Goal: Find specific page/section: Find specific page/section

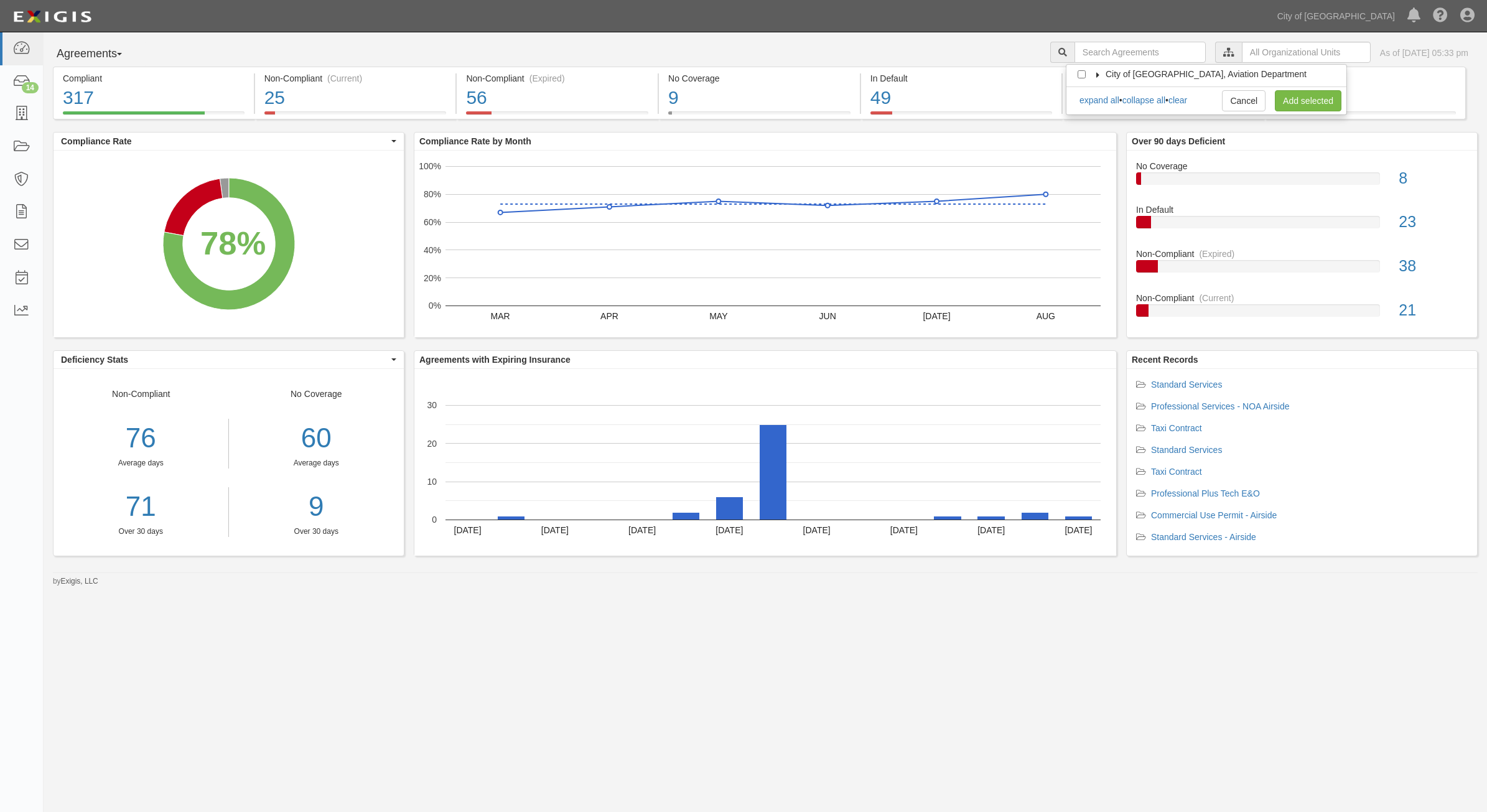
click at [1094, 73] on icon at bounding box center [1098, 74] width 8 height 5
click at [1089, 97] on input "Contracts & Services" at bounding box center [1093, 99] width 8 height 8
checkbox input "true"
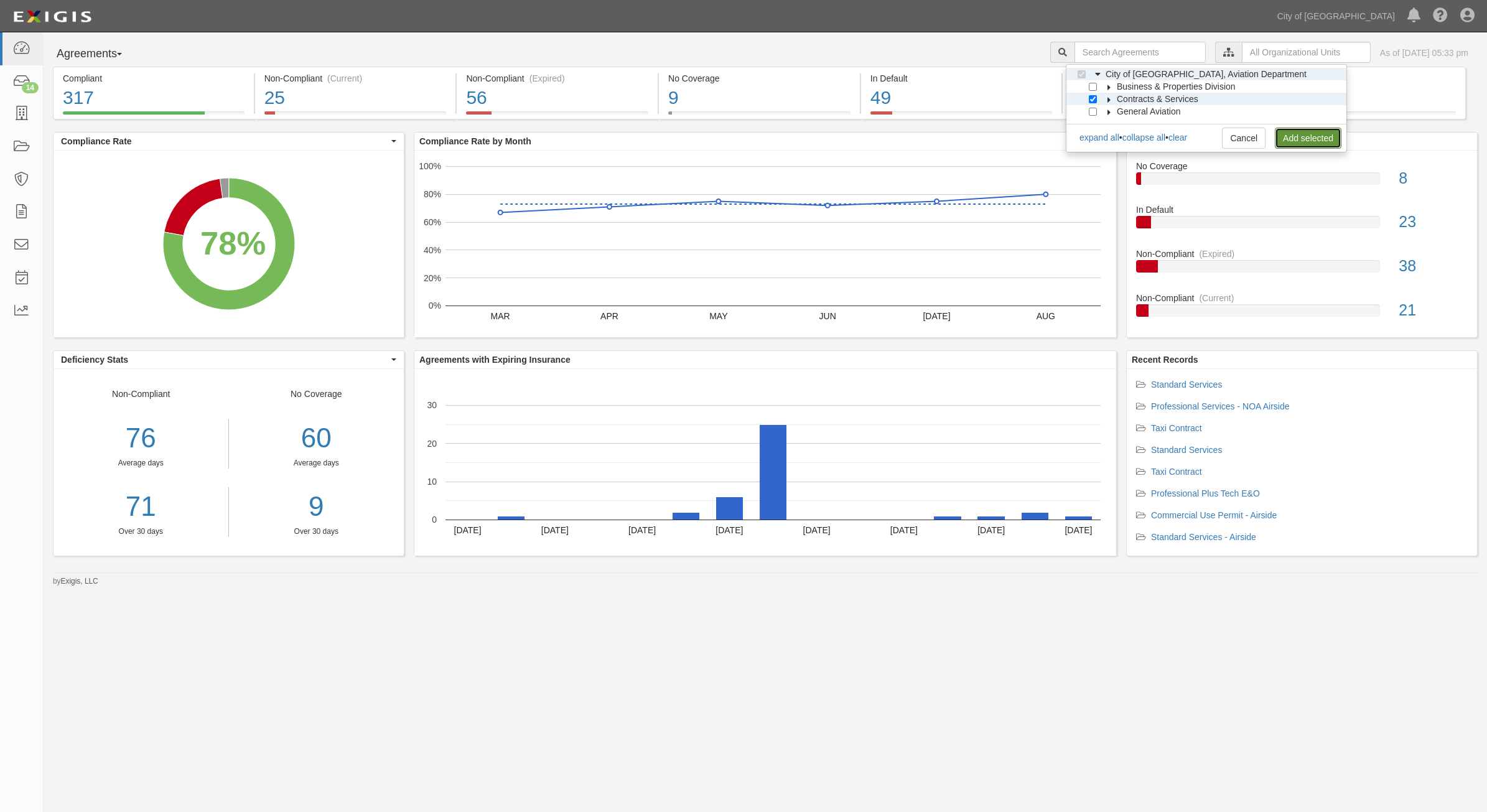
click at [1300, 145] on link "Add selected" at bounding box center [1308, 138] width 67 height 21
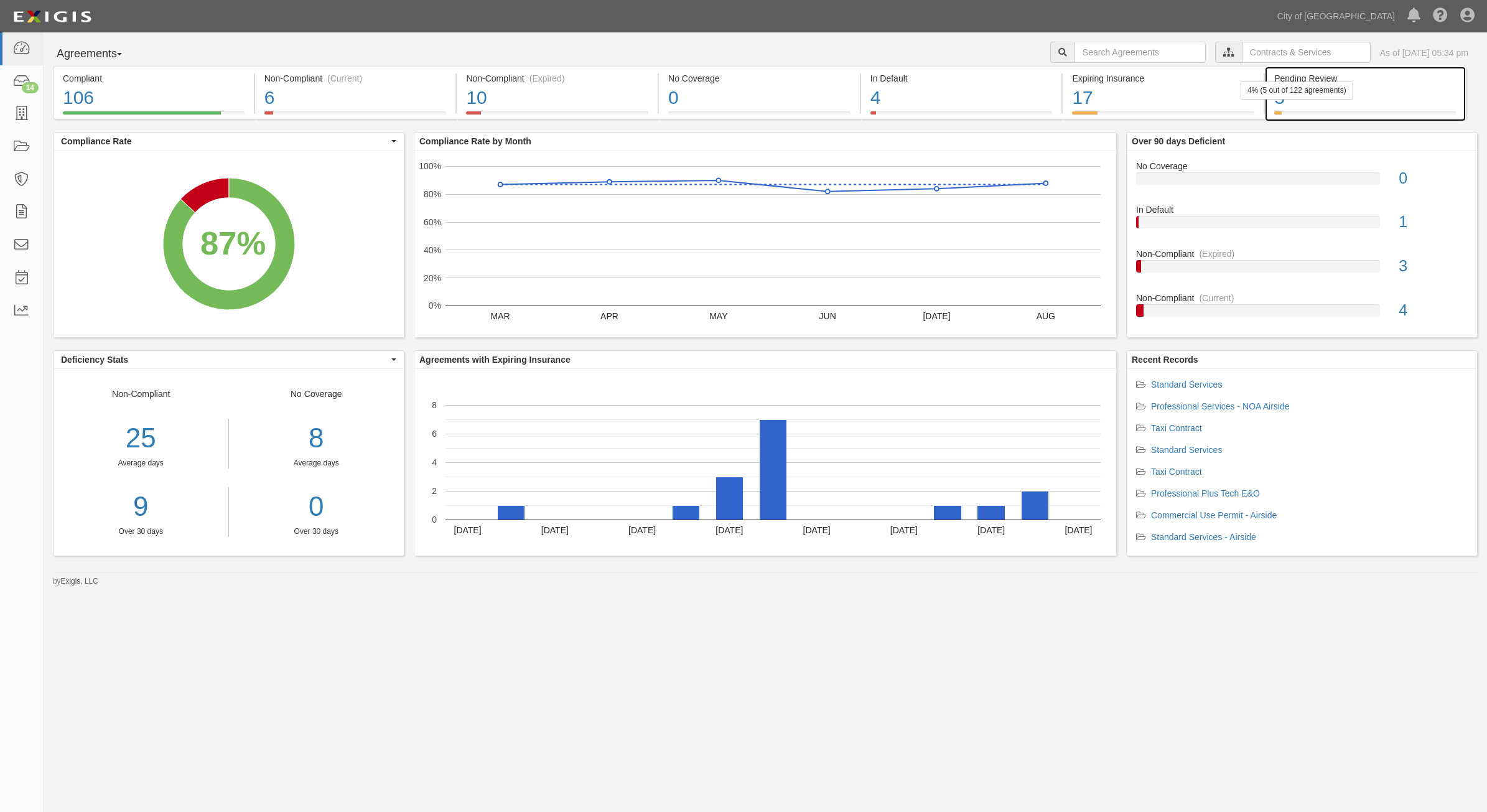
click at [1319, 112] on div at bounding box center [1365, 113] width 182 height 3
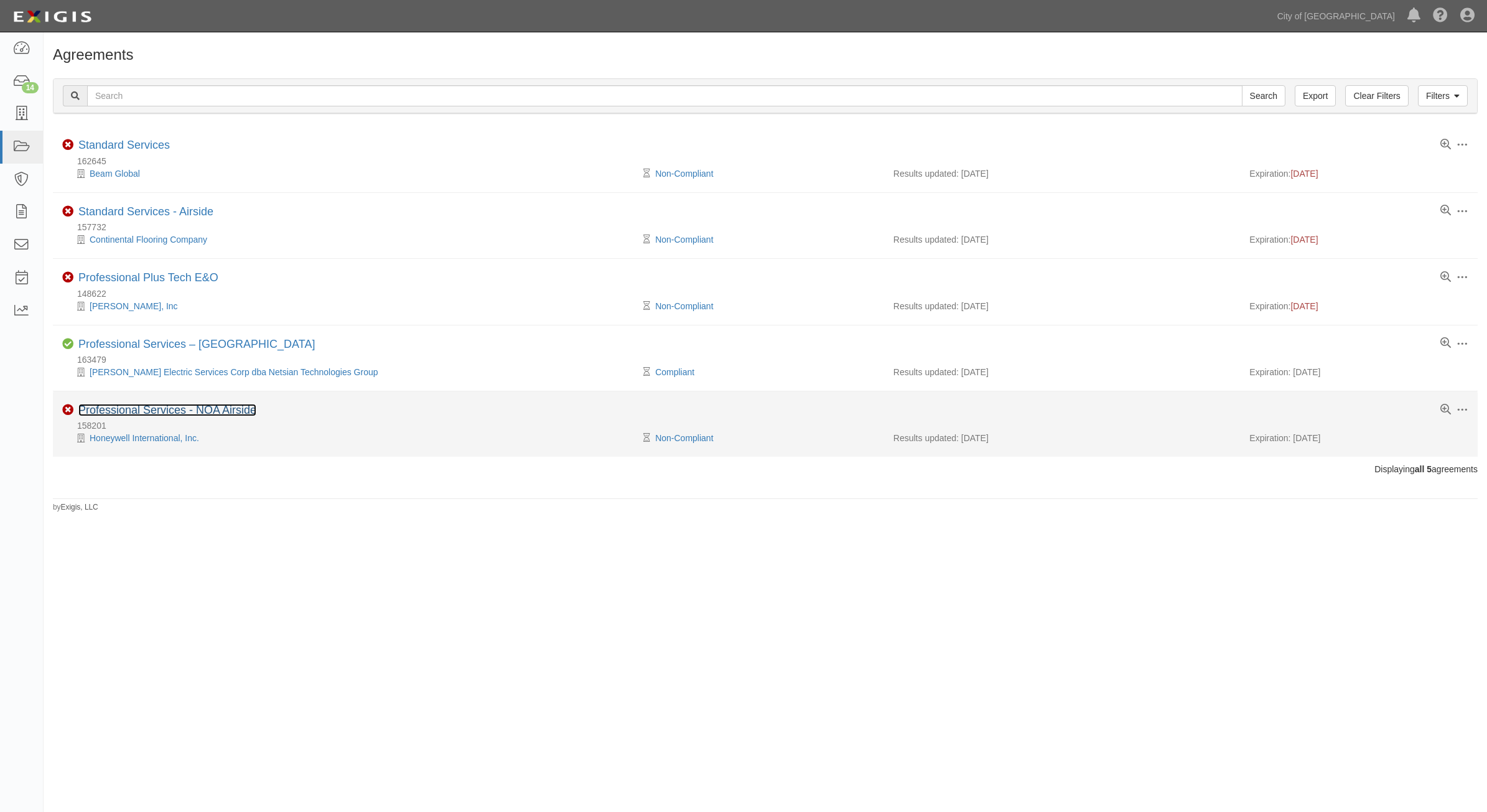
click at [207, 405] on link "Professional Services - NOA Airside" at bounding box center [168, 410] width 178 height 12
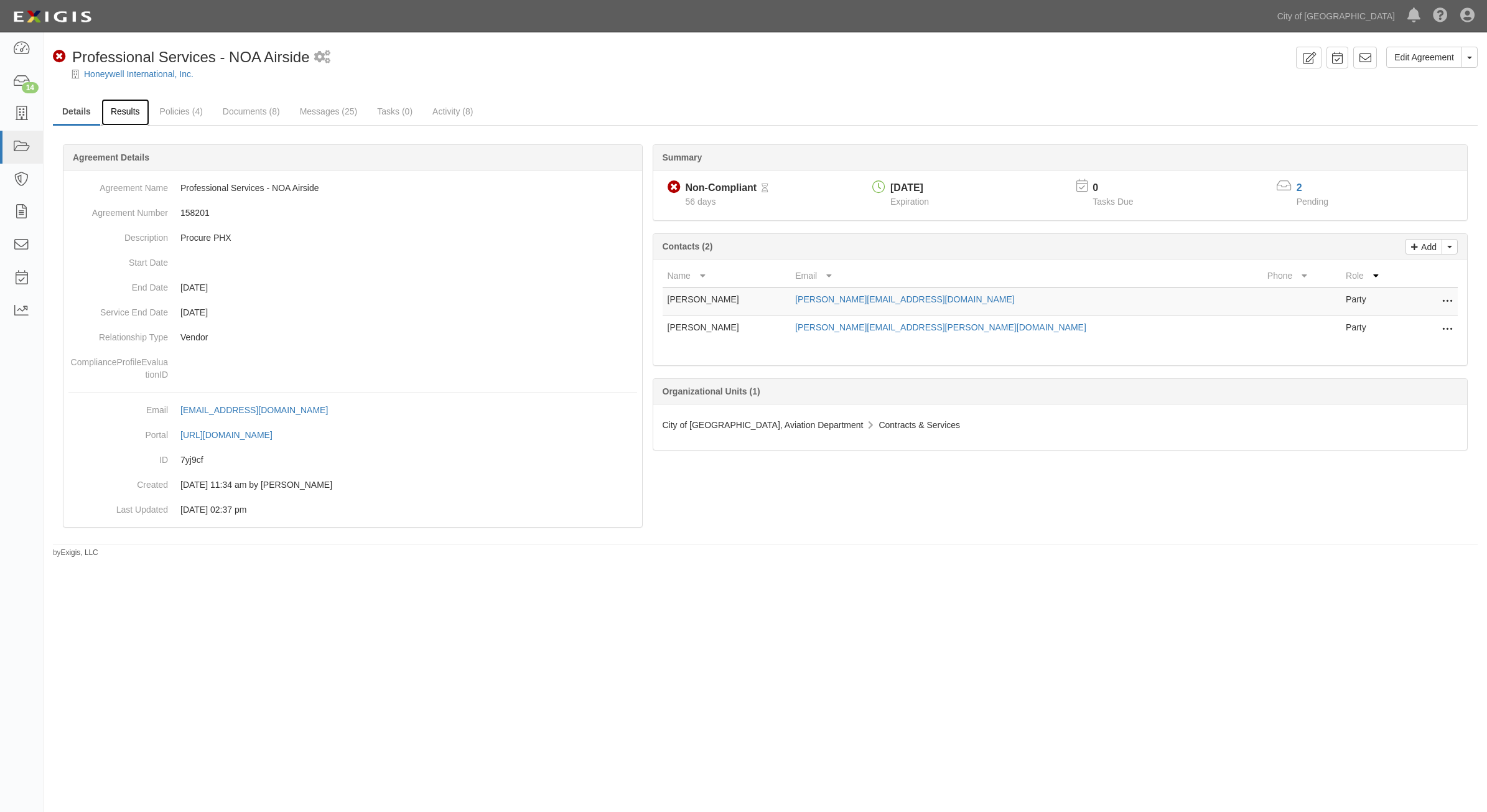
click at [114, 122] on link "Results" at bounding box center [125, 112] width 48 height 27
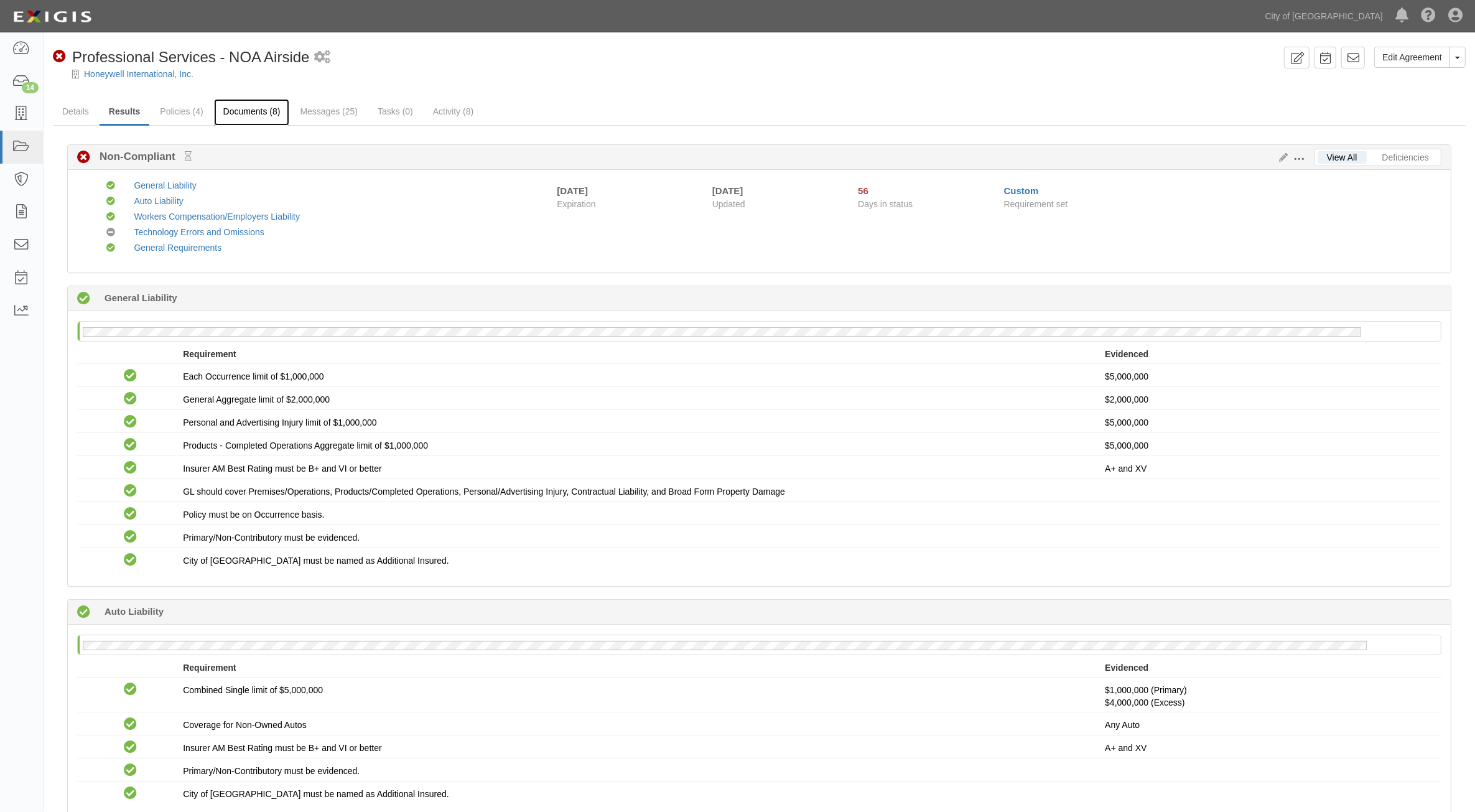
click at [255, 102] on link "Documents (8)" at bounding box center [252, 112] width 76 height 27
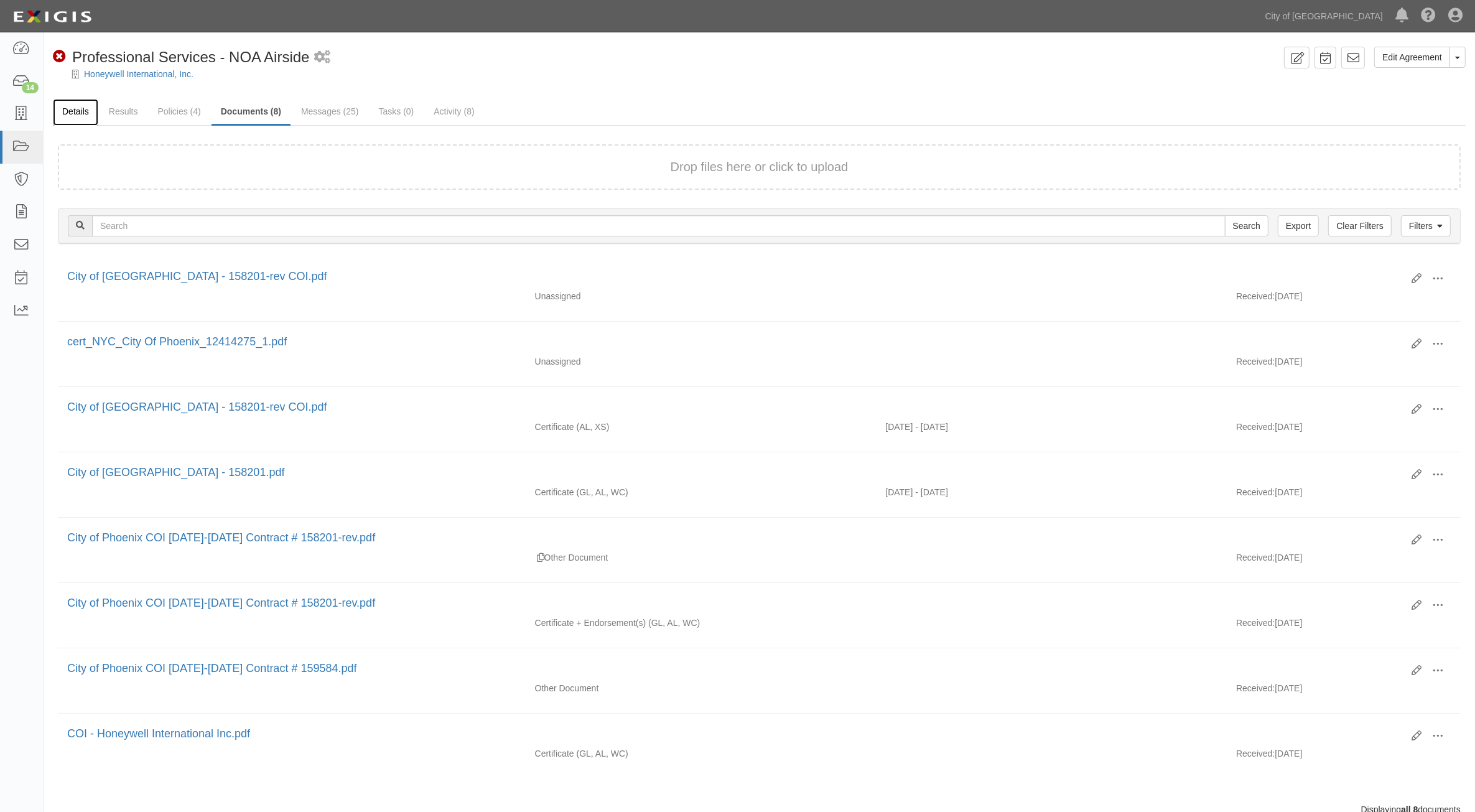
click at [78, 112] on link "Details" at bounding box center [75, 112] width 45 height 27
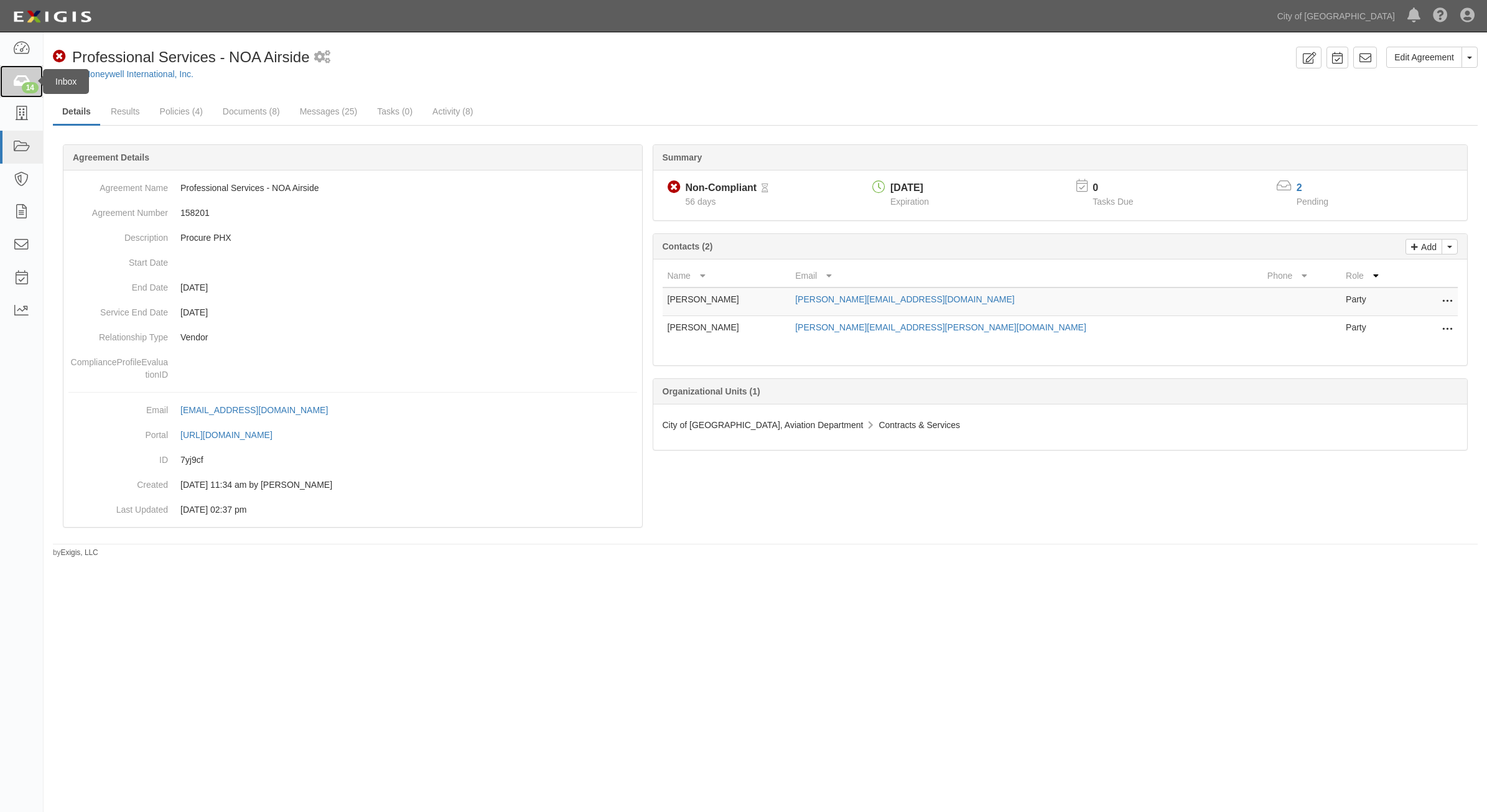
click at [13, 89] on icon at bounding box center [21, 82] width 18 height 15
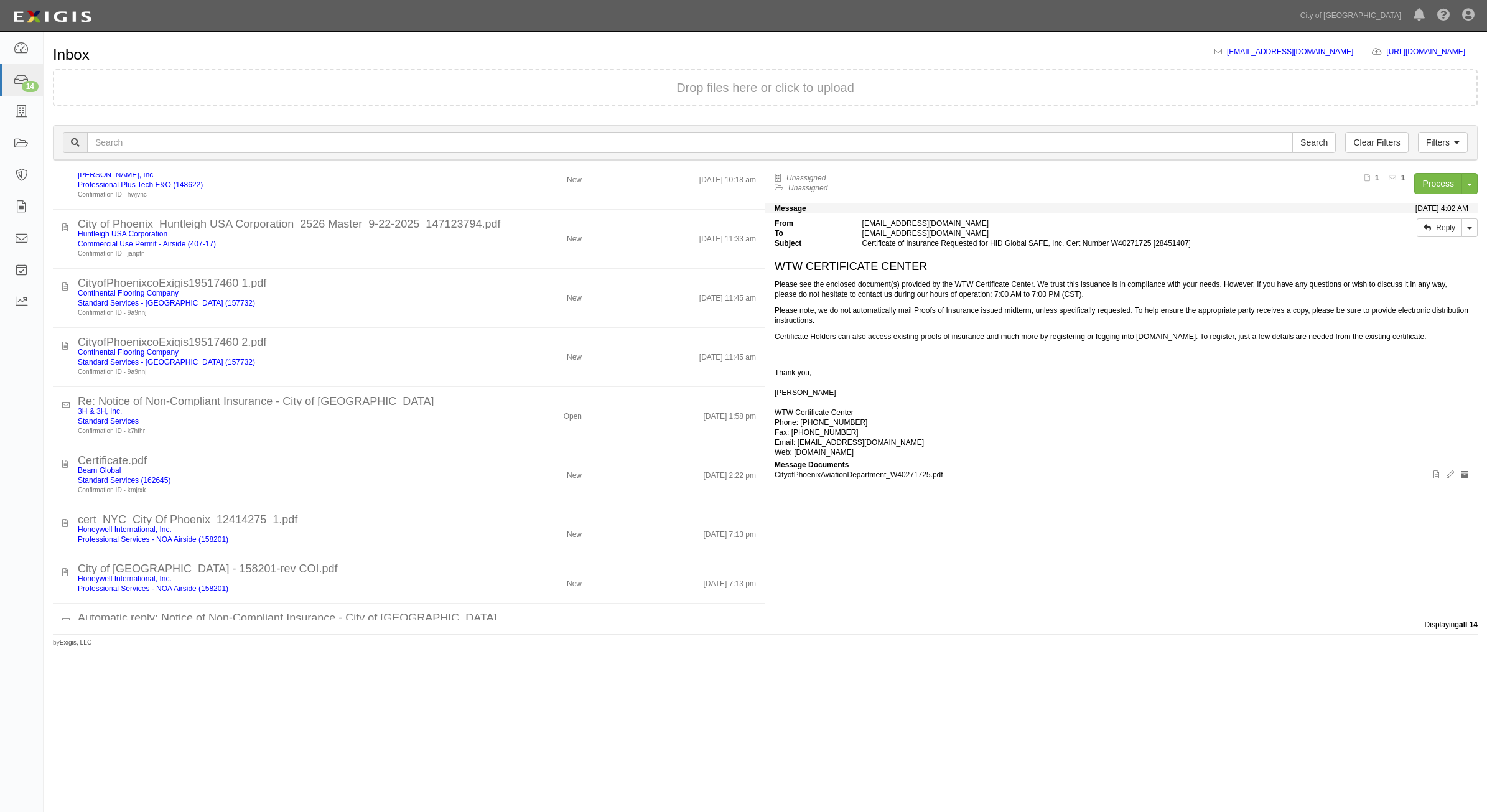
scroll to position [155, 0]
click at [295, 681] on div "Inbox [EMAIL_ADDRESS][DOMAIN_NAME] [URL][DOMAIN_NAME] copy to clipboard Drop fi…" at bounding box center [744, 403] width 1487 height 731
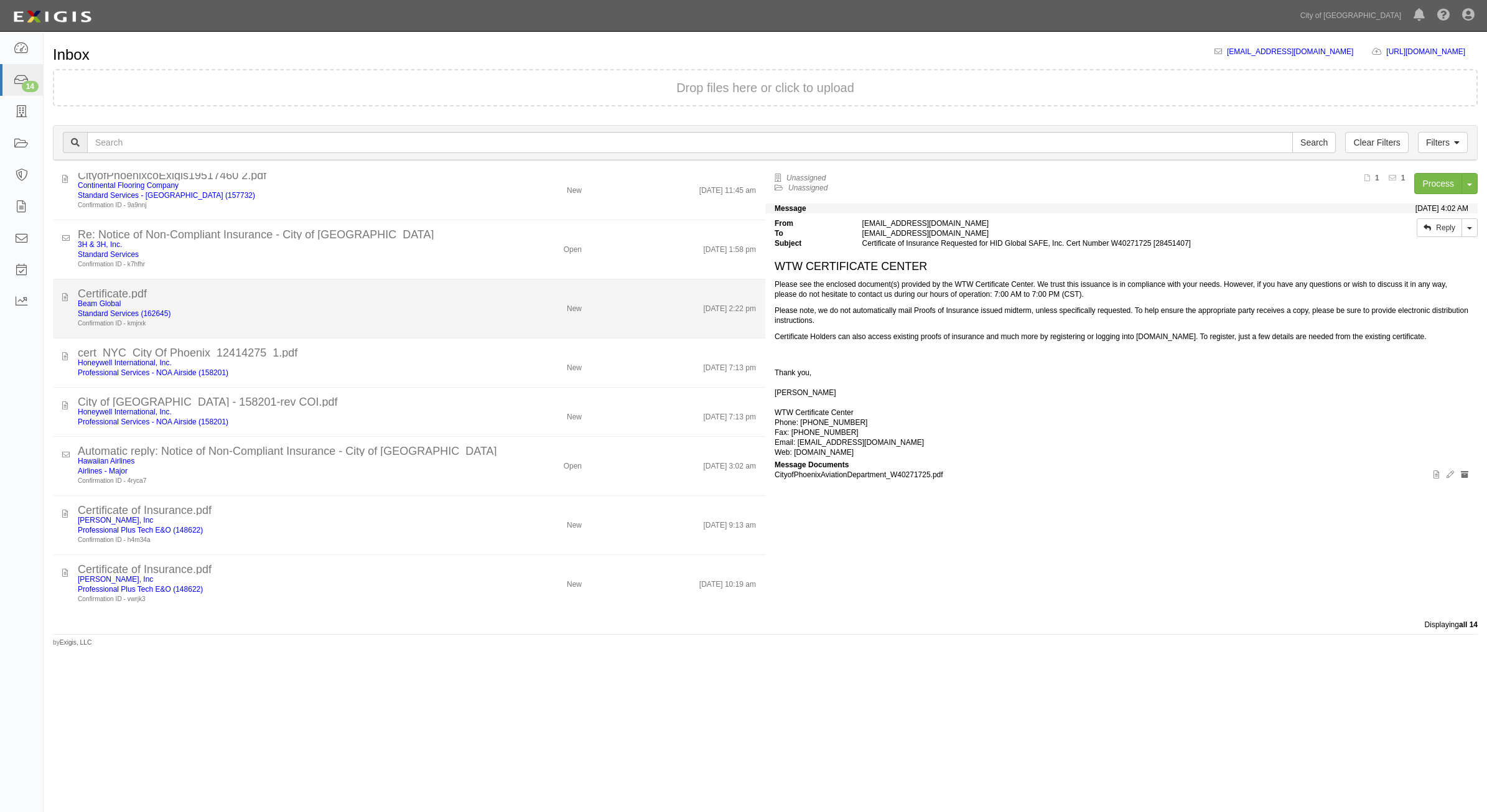
scroll to position [0, 0]
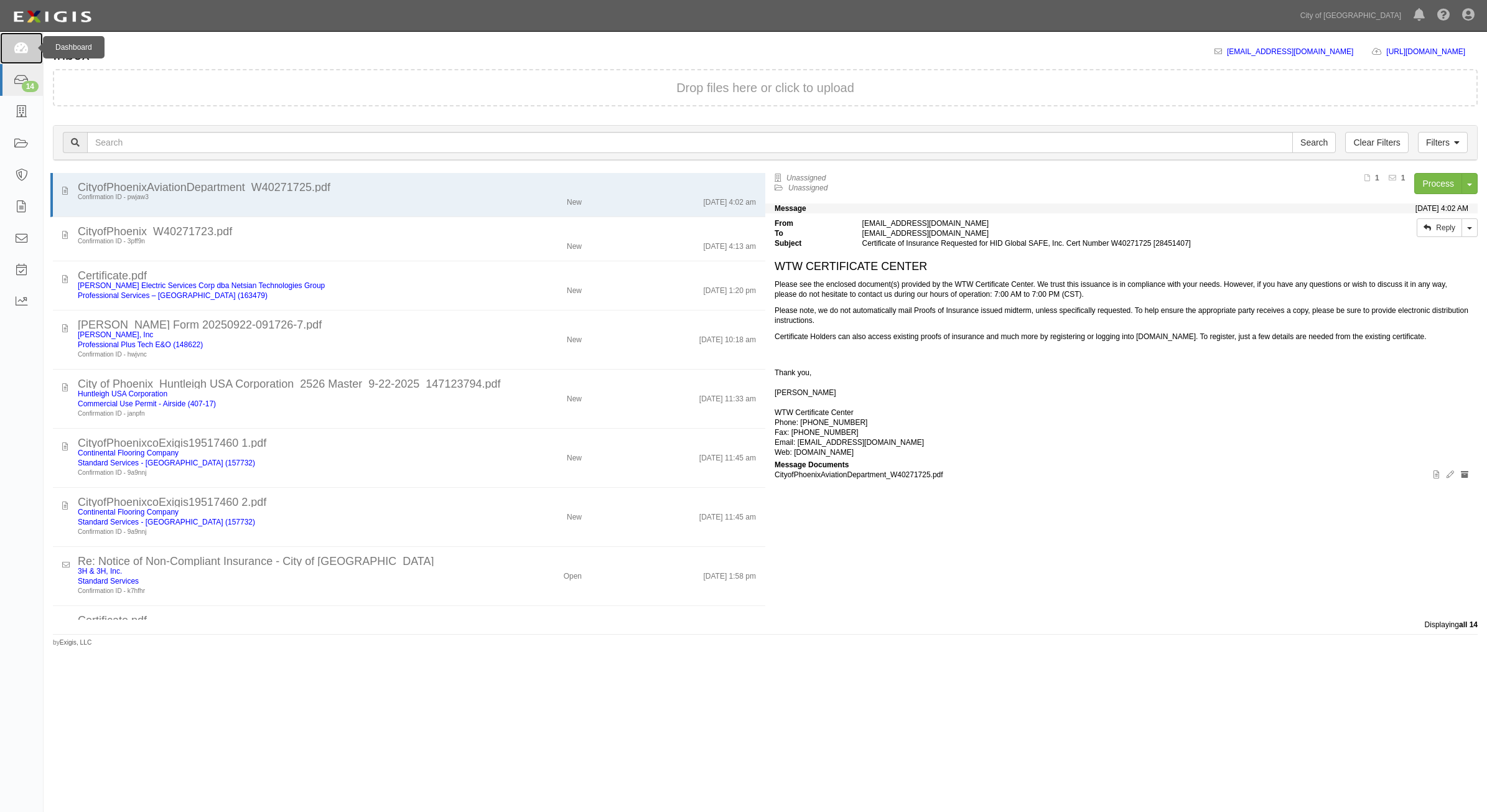
click at [6, 47] on link at bounding box center [21, 47] width 43 height 31
click at [19, 52] on icon at bounding box center [21, 47] width 15 height 11
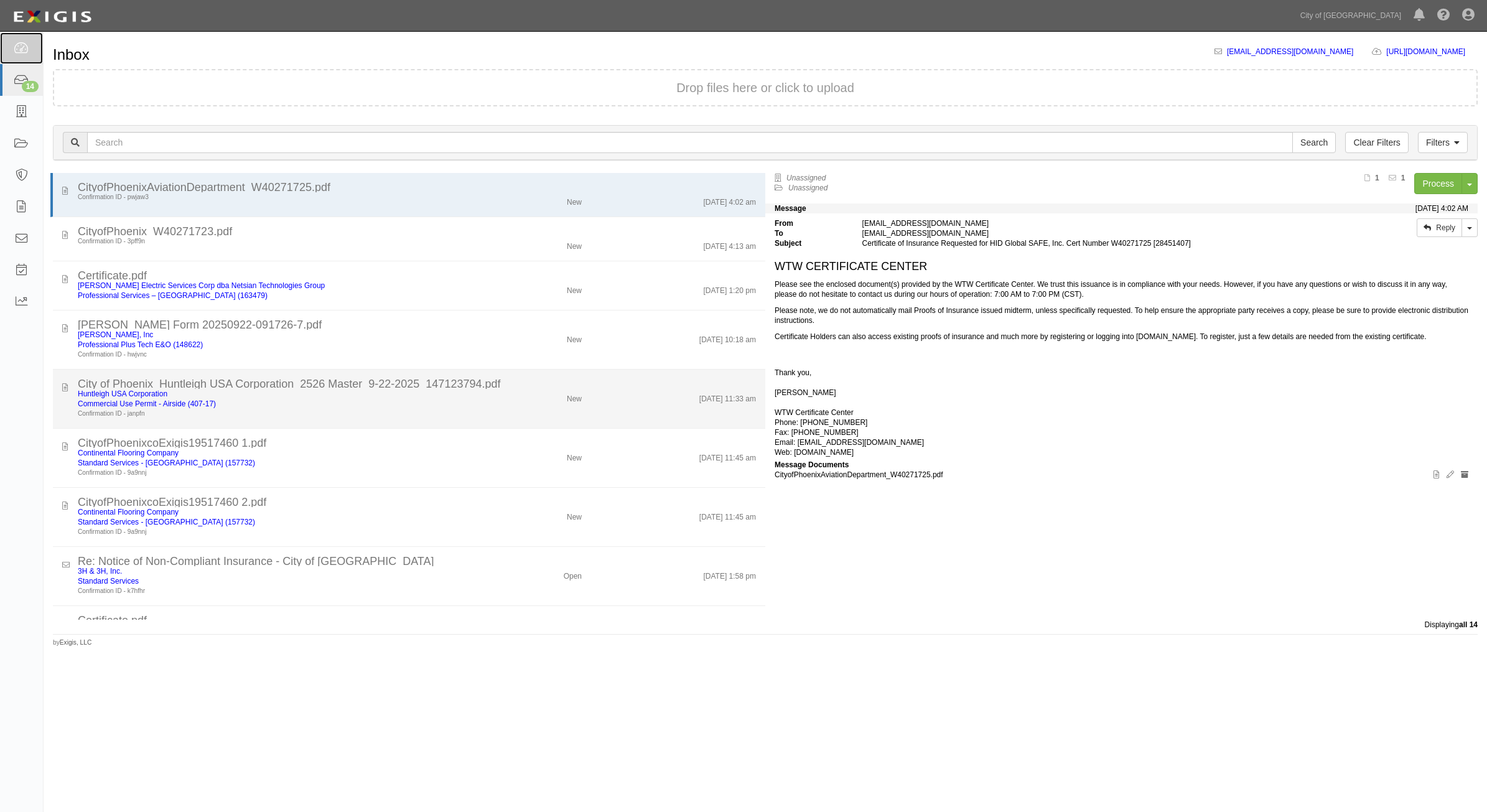
scroll to position [328, 0]
